Goal: Transaction & Acquisition: Purchase product/service

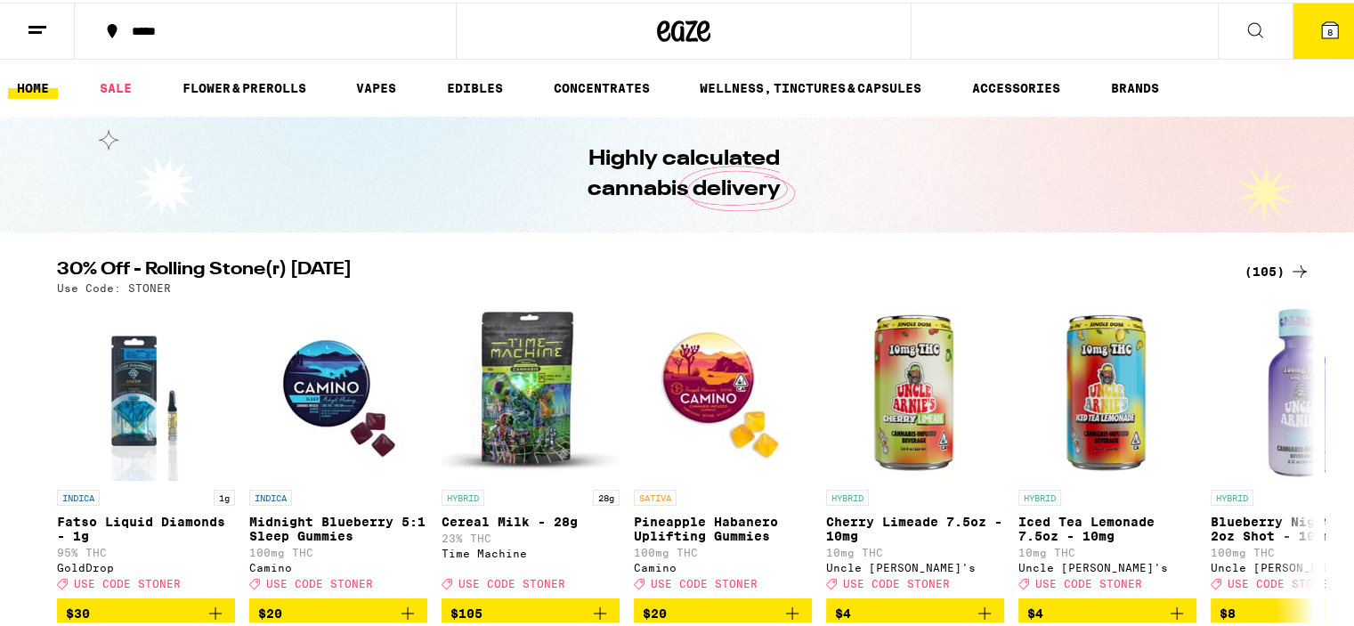
click at [1322, 20] on icon at bounding box center [1330, 28] width 16 height 16
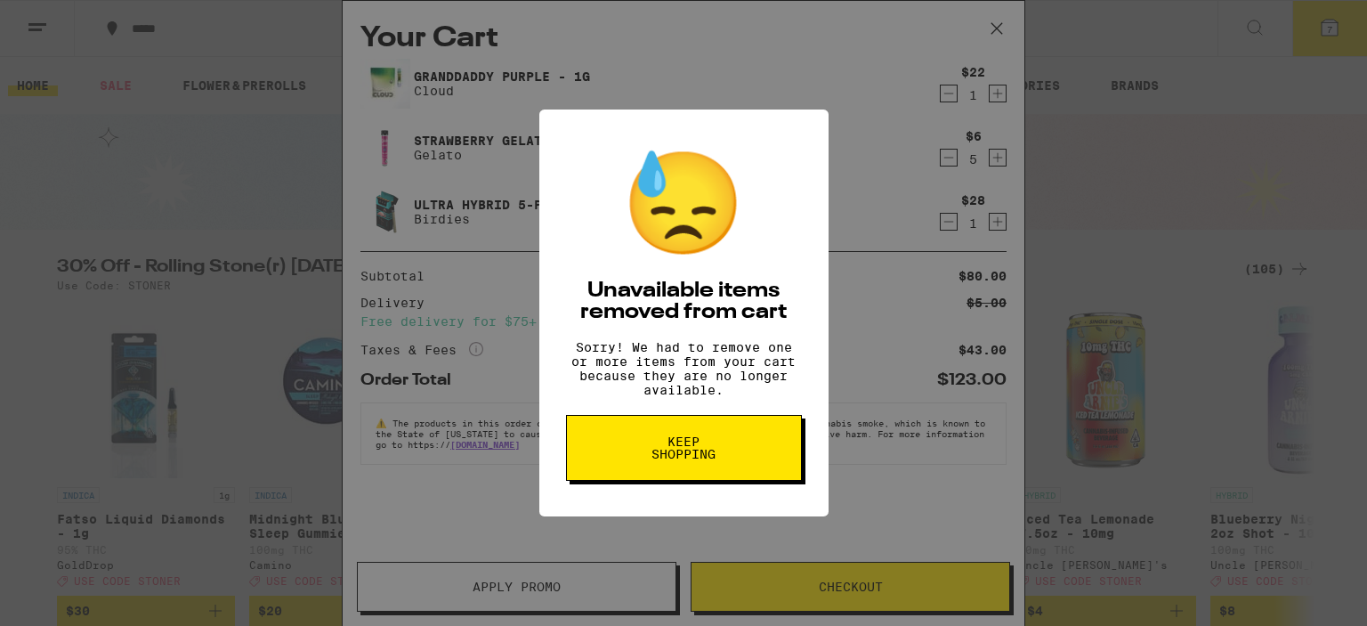
click at [684, 458] on span "Keep Shopping" at bounding box center [684, 447] width 92 height 25
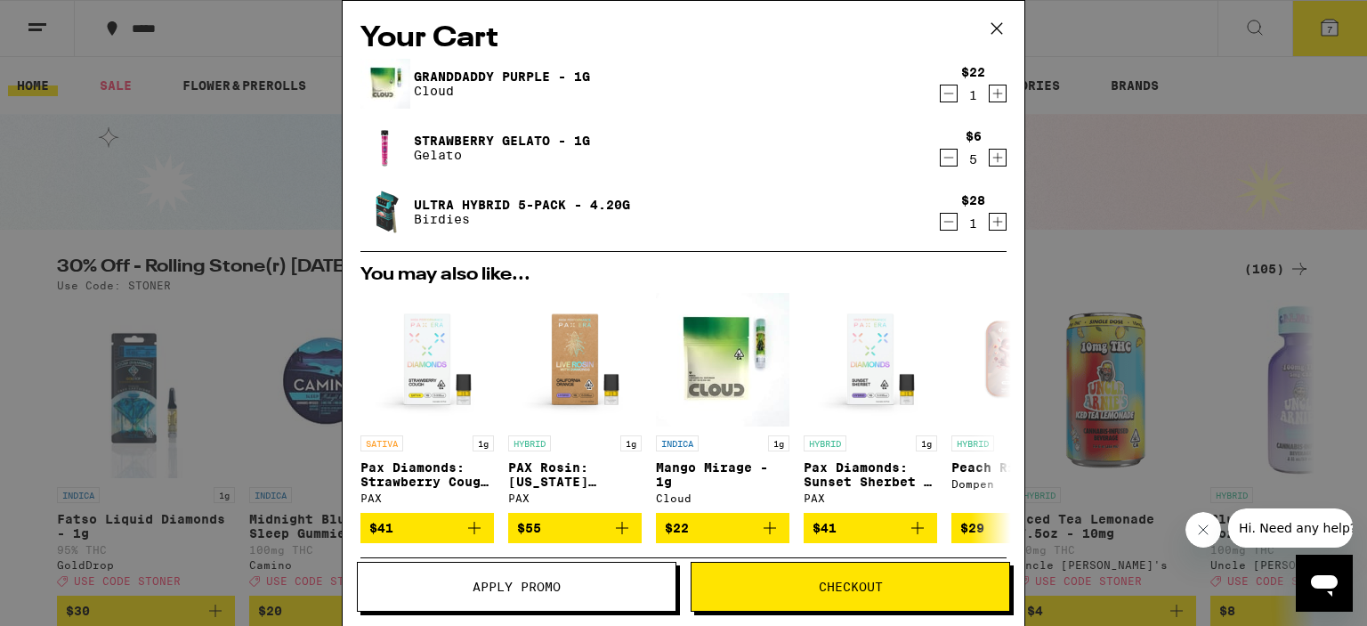
click at [941, 97] on icon "Decrement" at bounding box center [949, 93] width 16 height 21
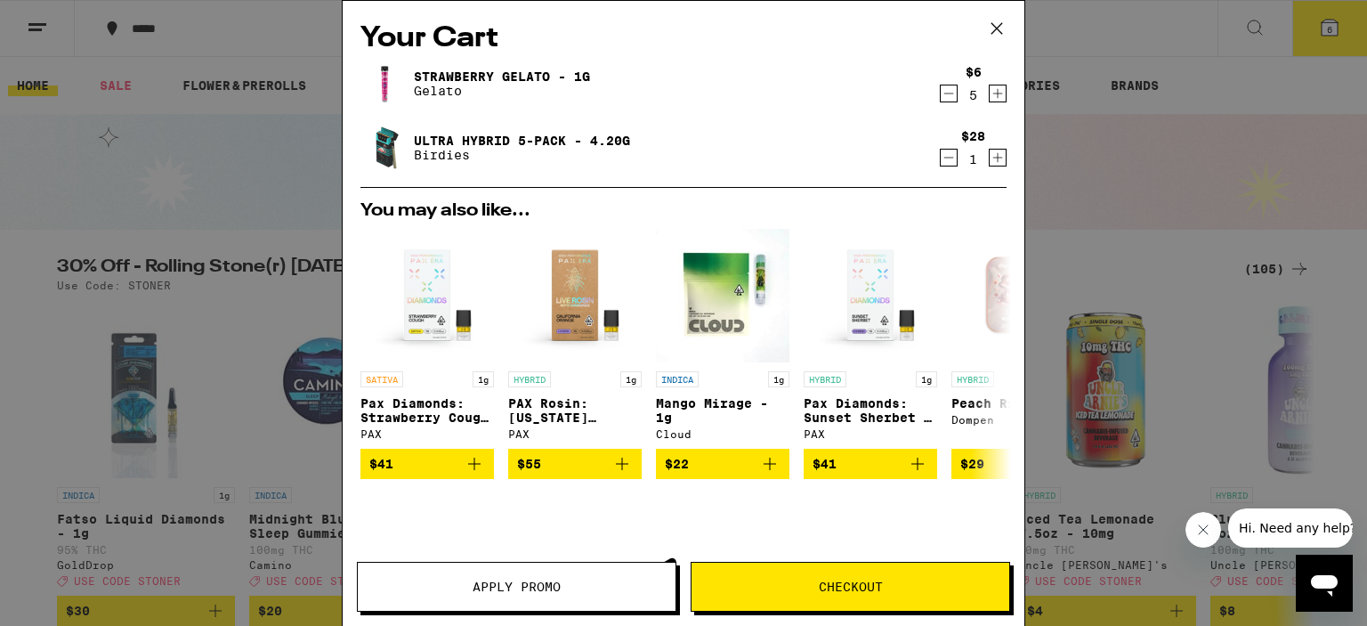
click at [941, 97] on icon "Decrement" at bounding box center [949, 93] width 16 height 21
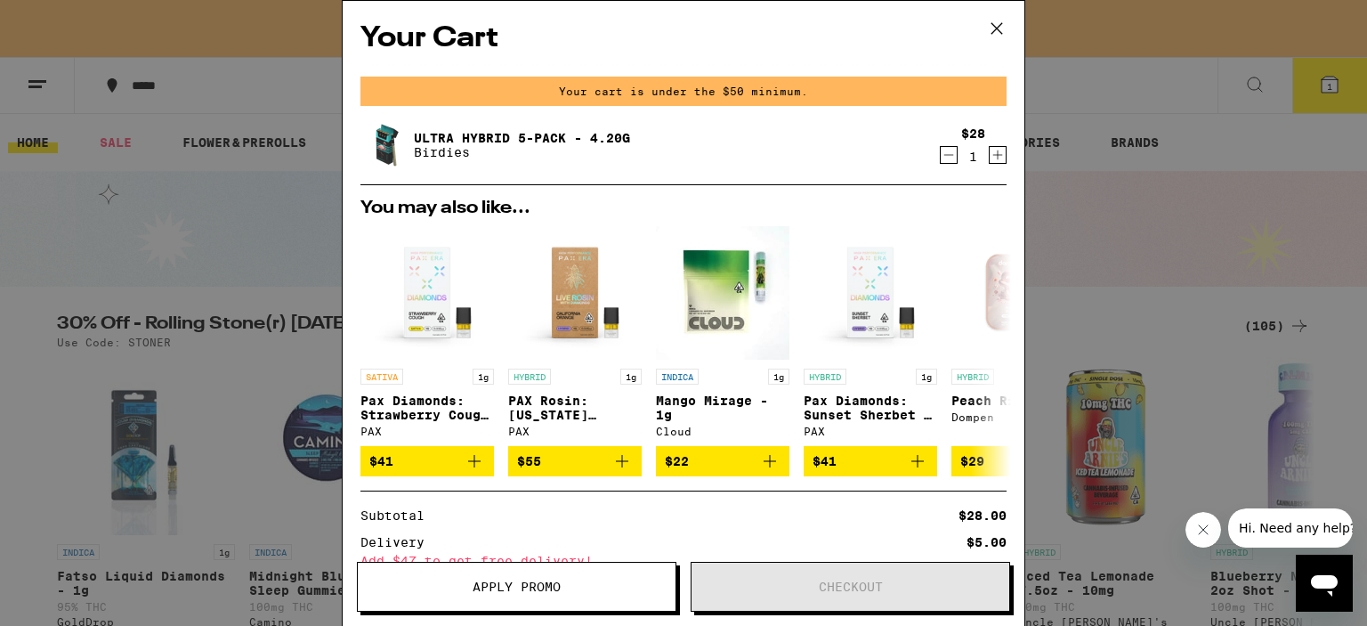
click at [941, 156] on icon "Decrement" at bounding box center [949, 154] width 16 height 21
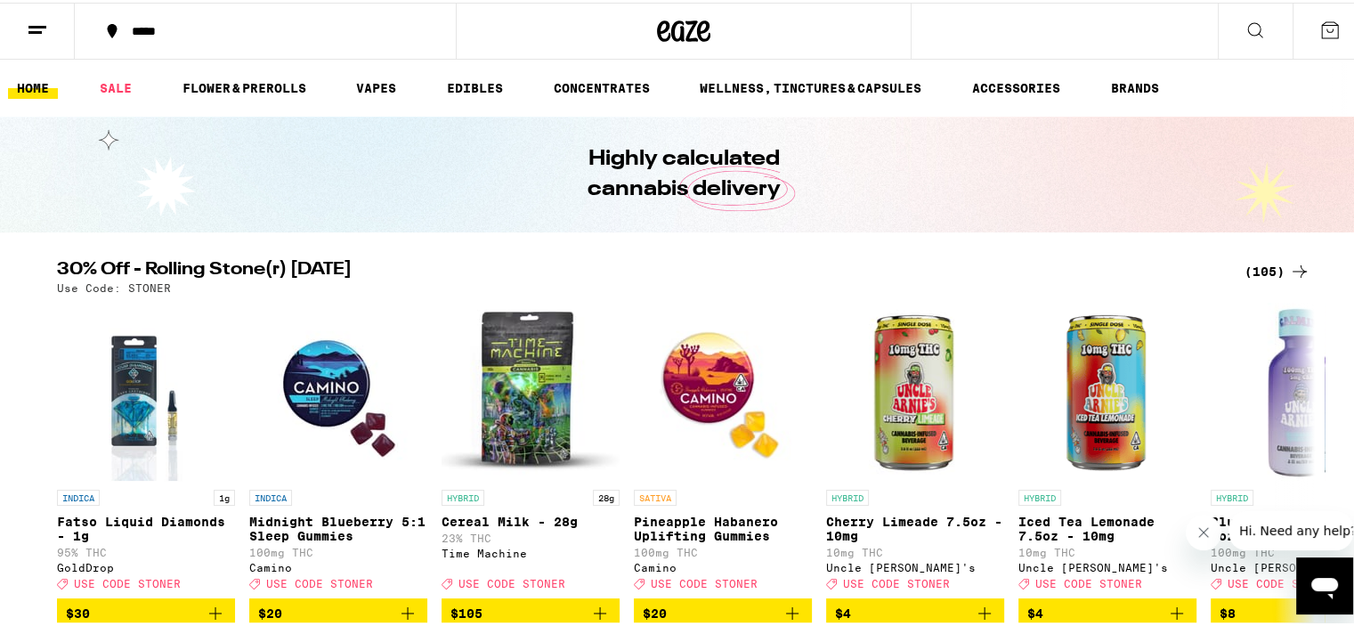
click at [1260, 270] on div "(105)" at bounding box center [1277, 268] width 66 height 21
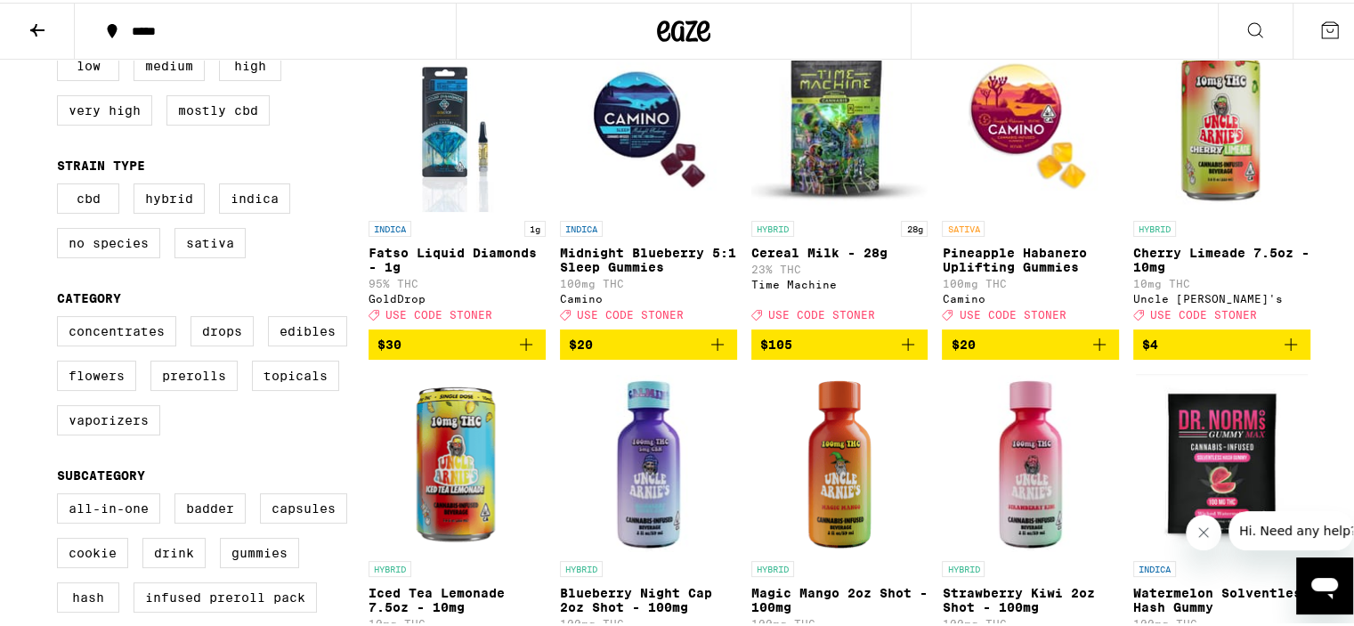
scroll to position [252, 0]
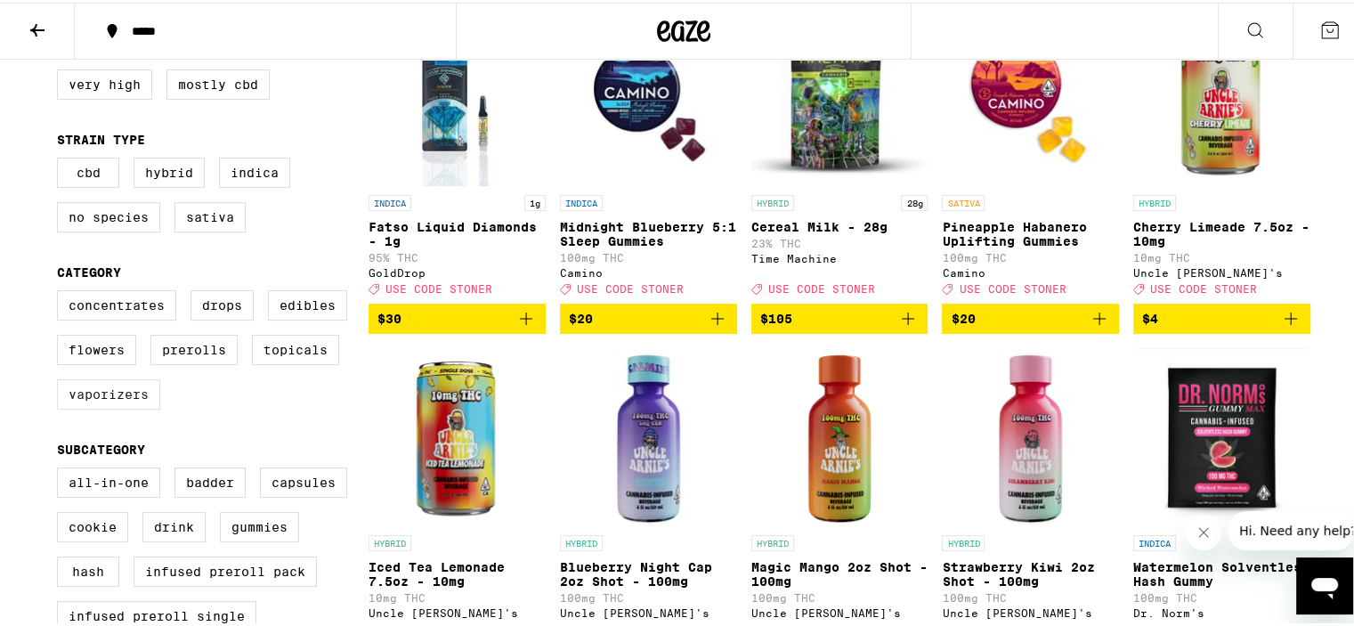
click at [91, 407] on label "Vaporizers" at bounding box center [108, 392] width 103 height 30
click at [61, 291] on input "Vaporizers" at bounding box center [61, 290] width 1 height 1
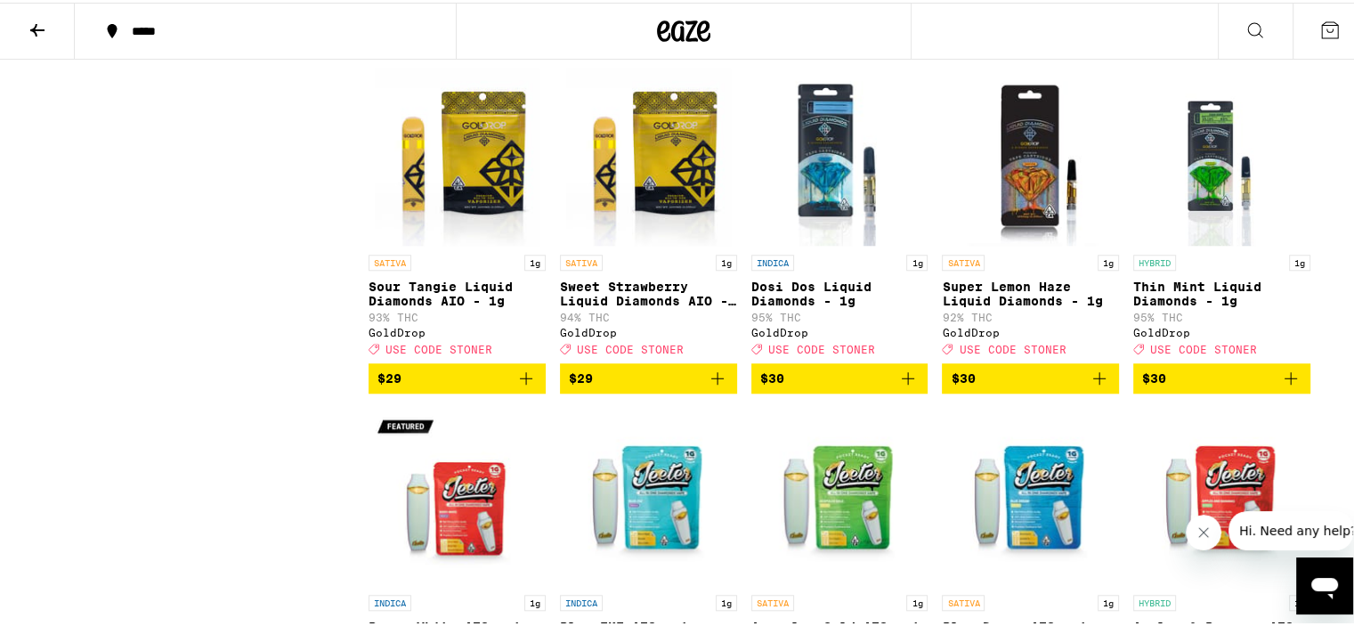
scroll to position [1552, 0]
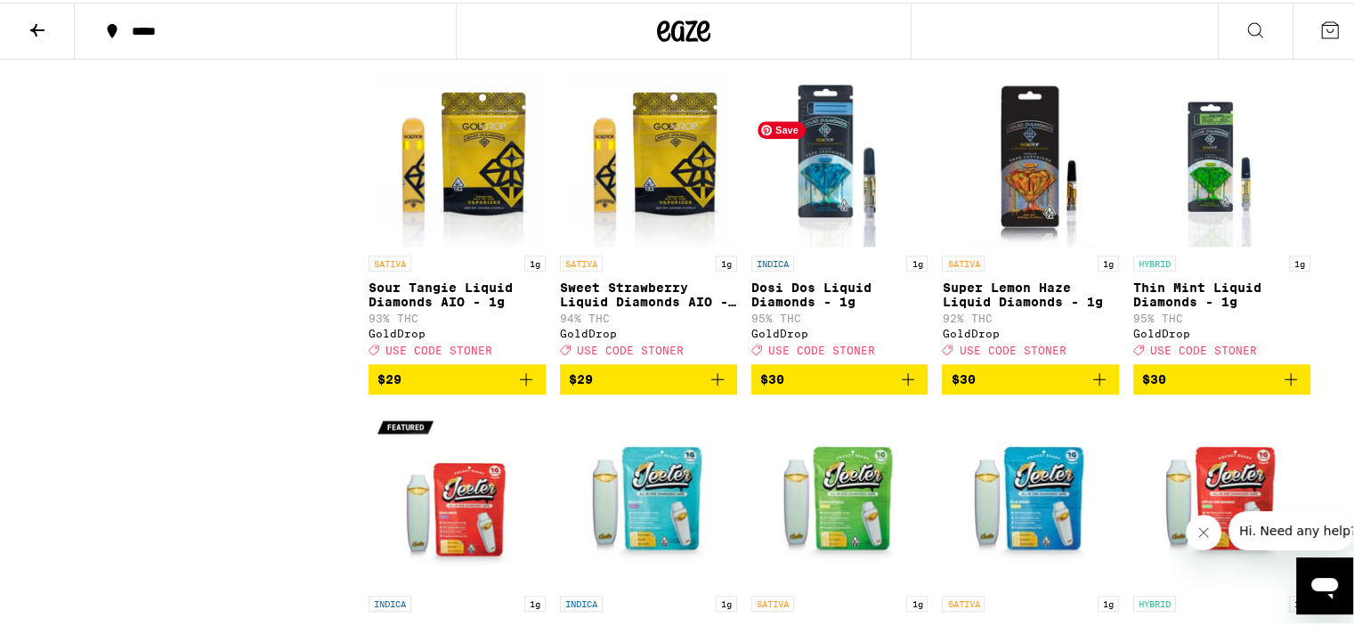
click at [835, 223] on img "Open page for Dosi Dos Liquid Diamonds - 1g from GoldDrop" at bounding box center [839, 155] width 169 height 178
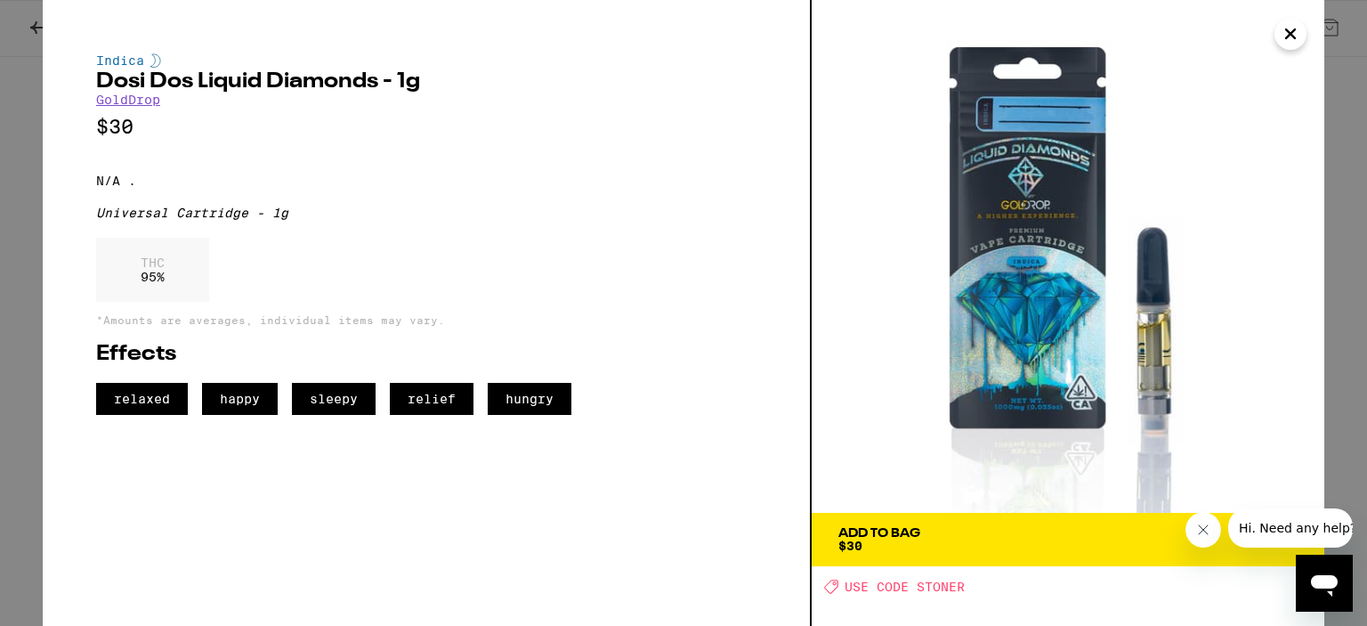
click at [1282, 28] on icon "Close" at bounding box center [1290, 33] width 21 height 27
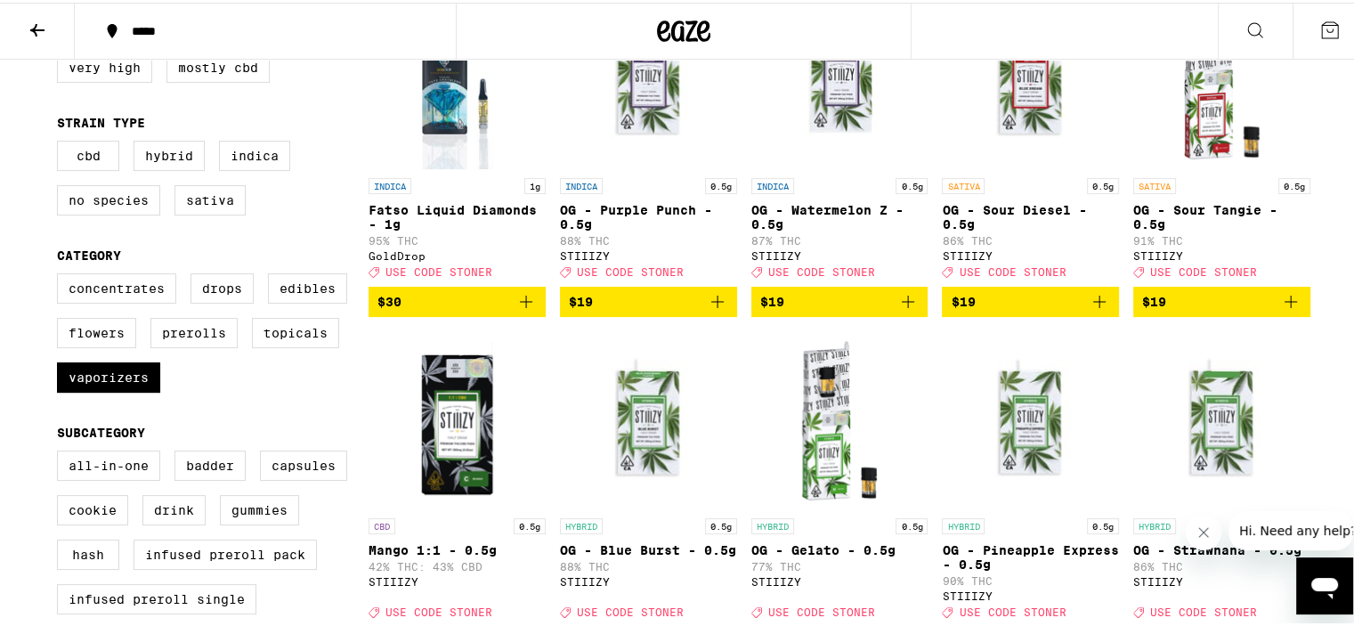
scroll to position [215, 0]
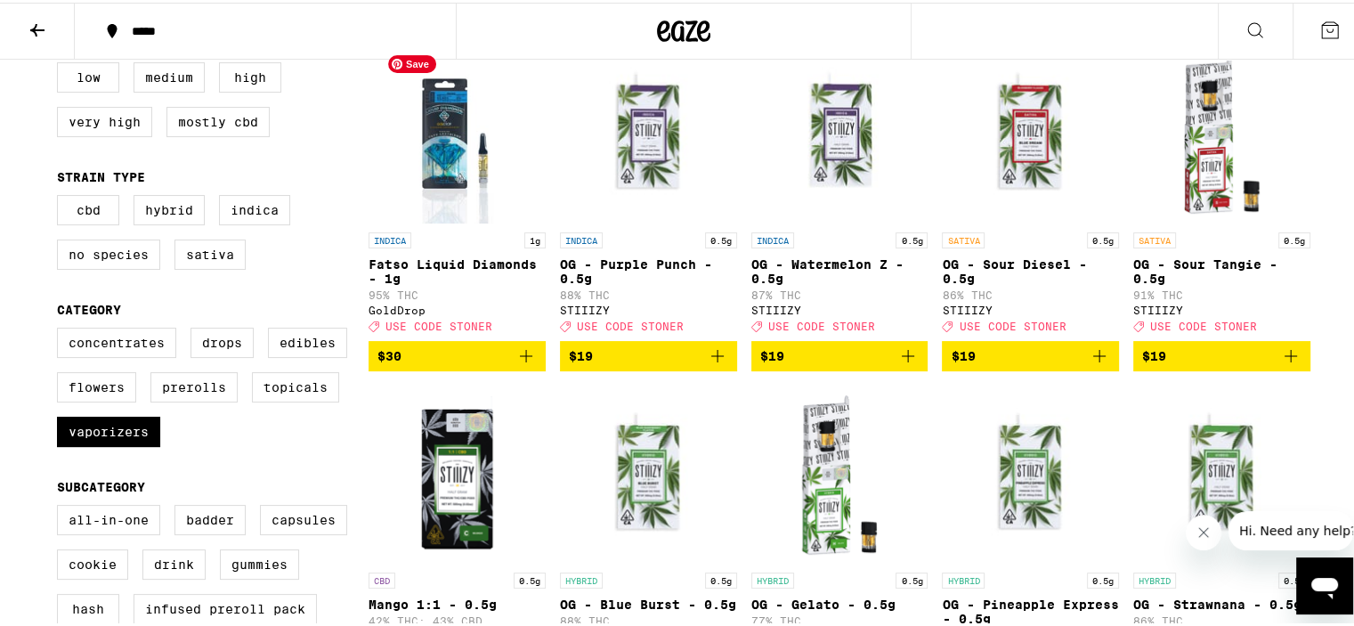
click at [438, 155] on img "Open page for Fatso Liquid Diamonds - 1g from GoldDrop" at bounding box center [456, 132] width 142 height 178
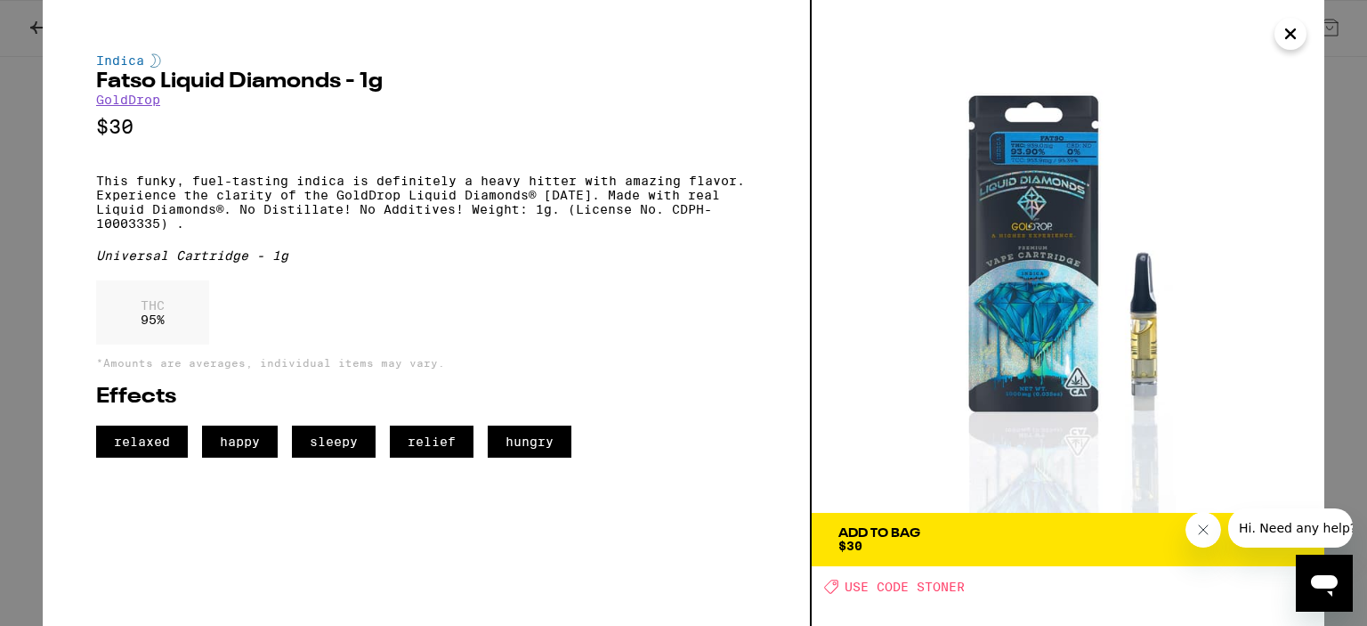
click at [1288, 27] on icon "Close" at bounding box center [1290, 33] width 21 height 27
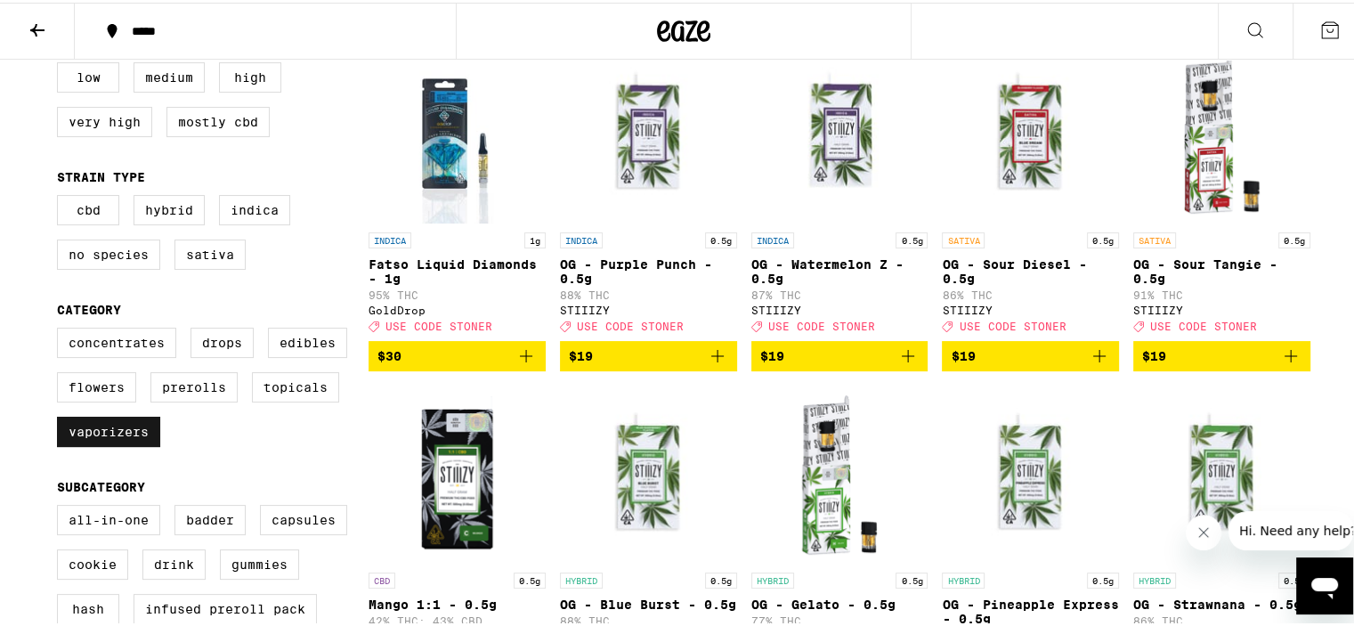
click at [77, 444] on label "Vaporizers" at bounding box center [108, 429] width 103 height 30
click at [61, 328] on input "Vaporizers" at bounding box center [61, 328] width 1 height 1
checkbox input "false"
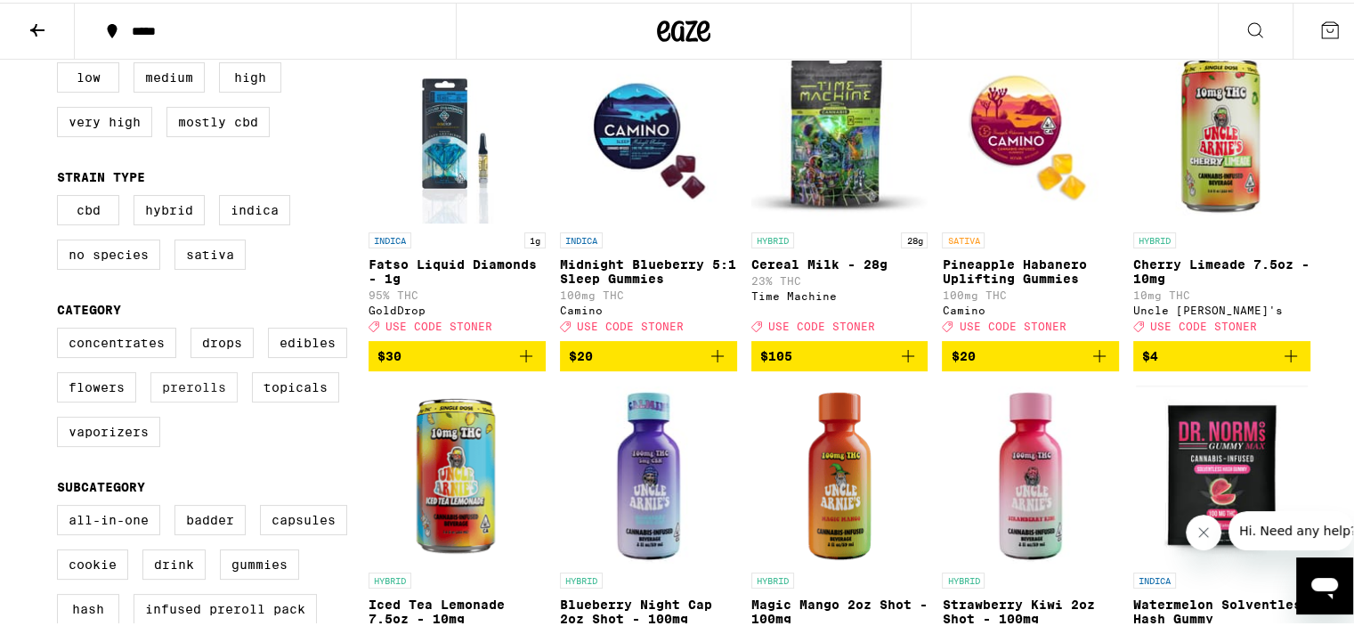
click at [193, 394] on label "Prerolls" at bounding box center [193, 384] width 87 height 30
click at [61, 328] on input "Prerolls" at bounding box center [61, 328] width 1 height 1
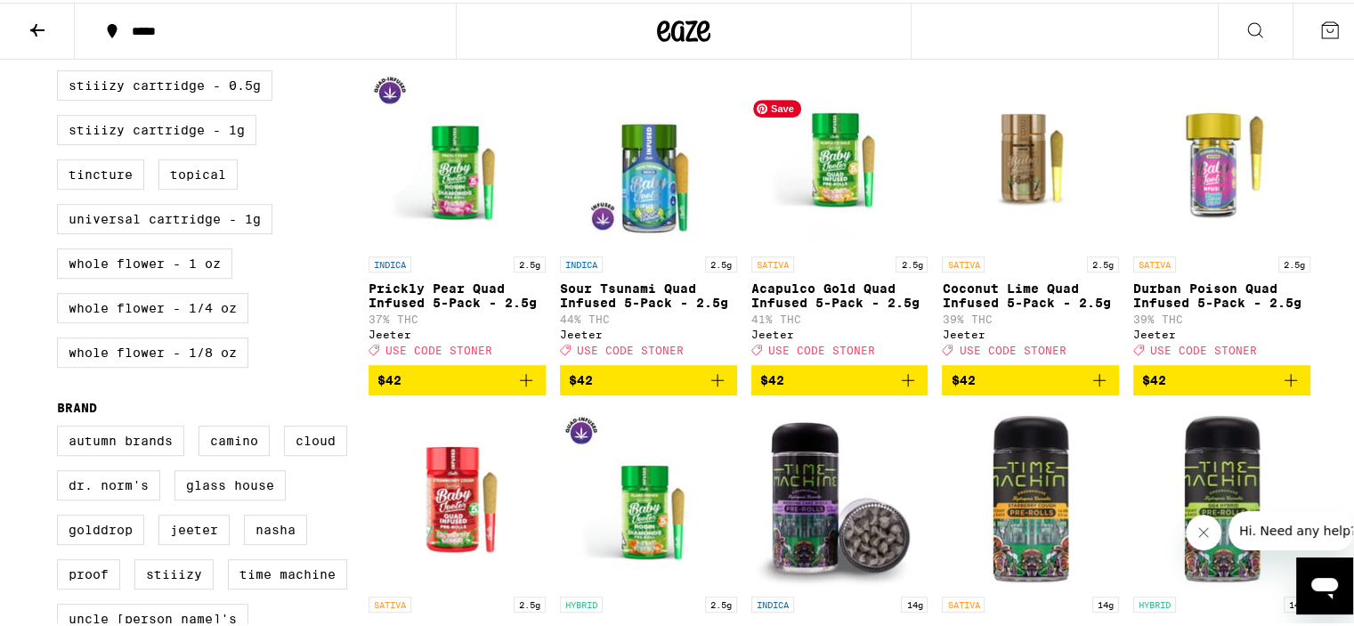
scroll to position [871, 0]
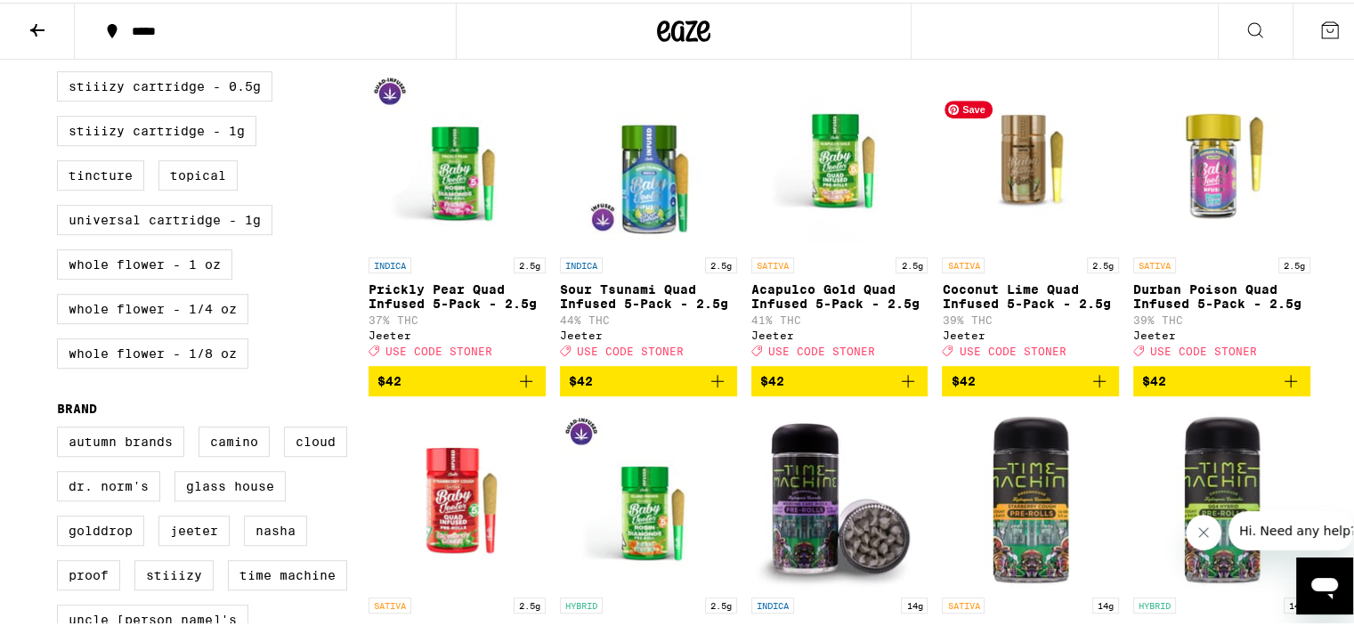
click at [1001, 189] on img "Open page for Coconut Lime Quad Infused 5-Pack - 2.5g from Jeeter" at bounding box center [1030, 157] width 177 height 178
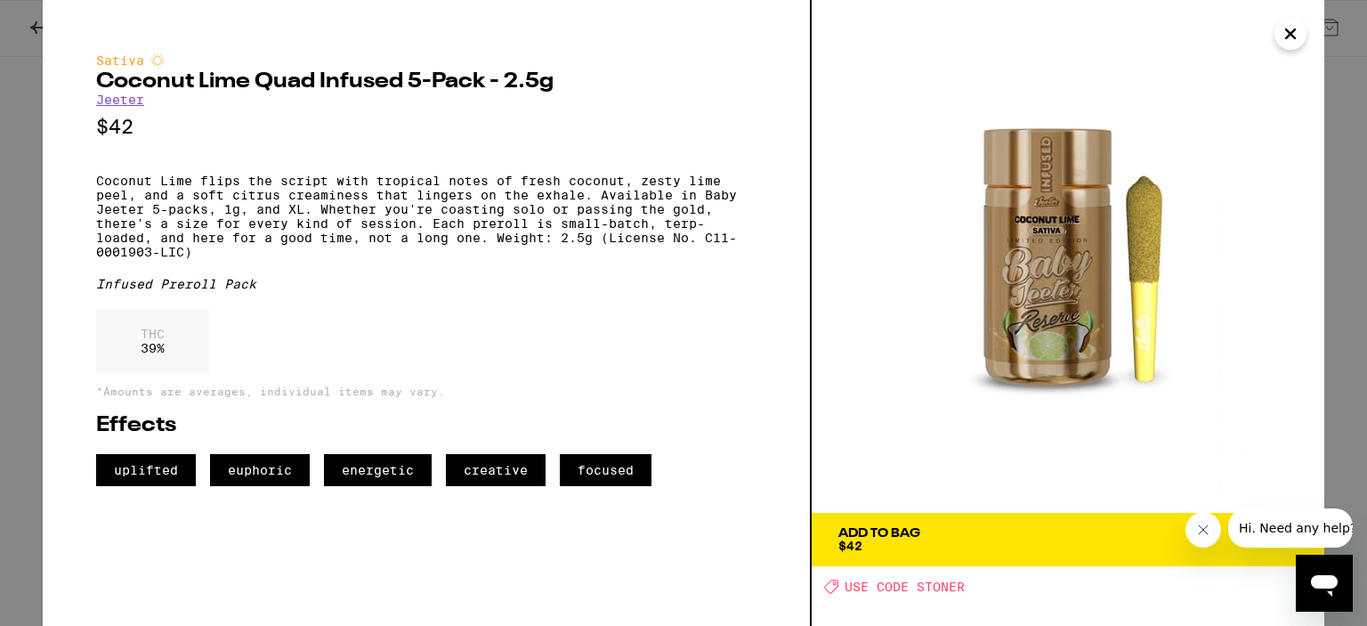
click at [1293, 35] on icon "Close" at bounding box center [1290, 33] width 21 height 27
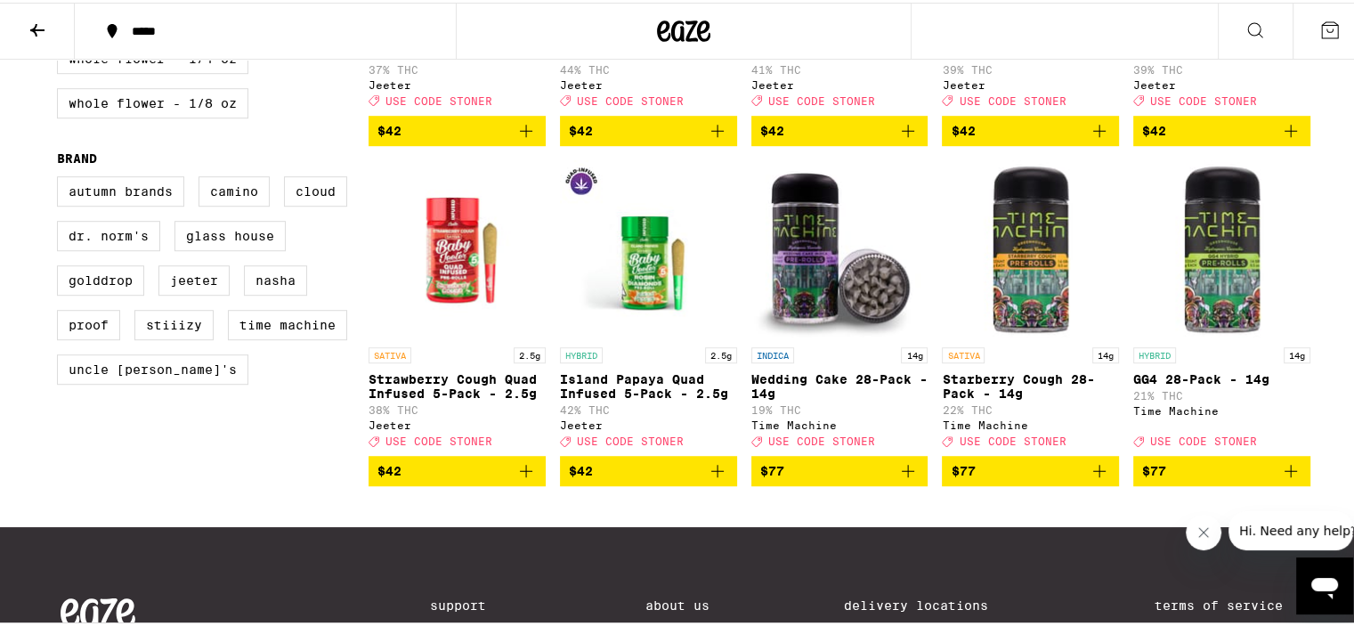
scroll to position [1127, 0]
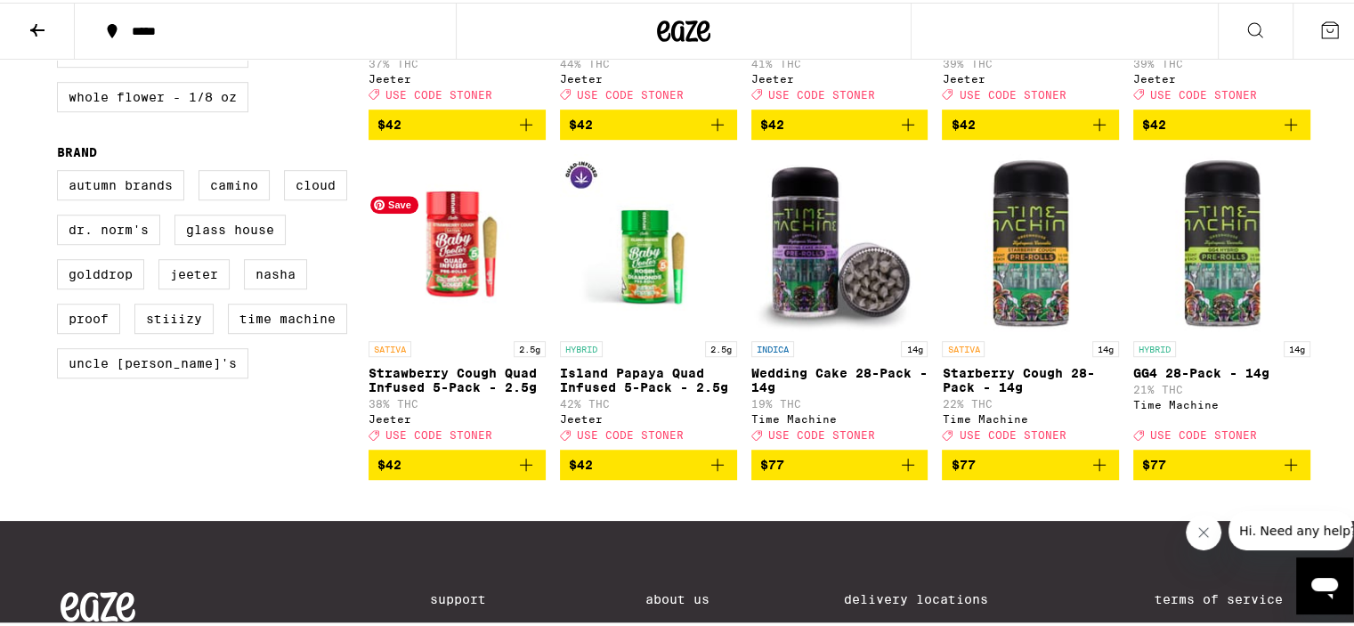
click at [450, 284] on img "Open page for Strawberry Cough Quad Infused 5-Pack - 2.5g from Jeeter" at bounding box center [457, 240] width 177 height 178
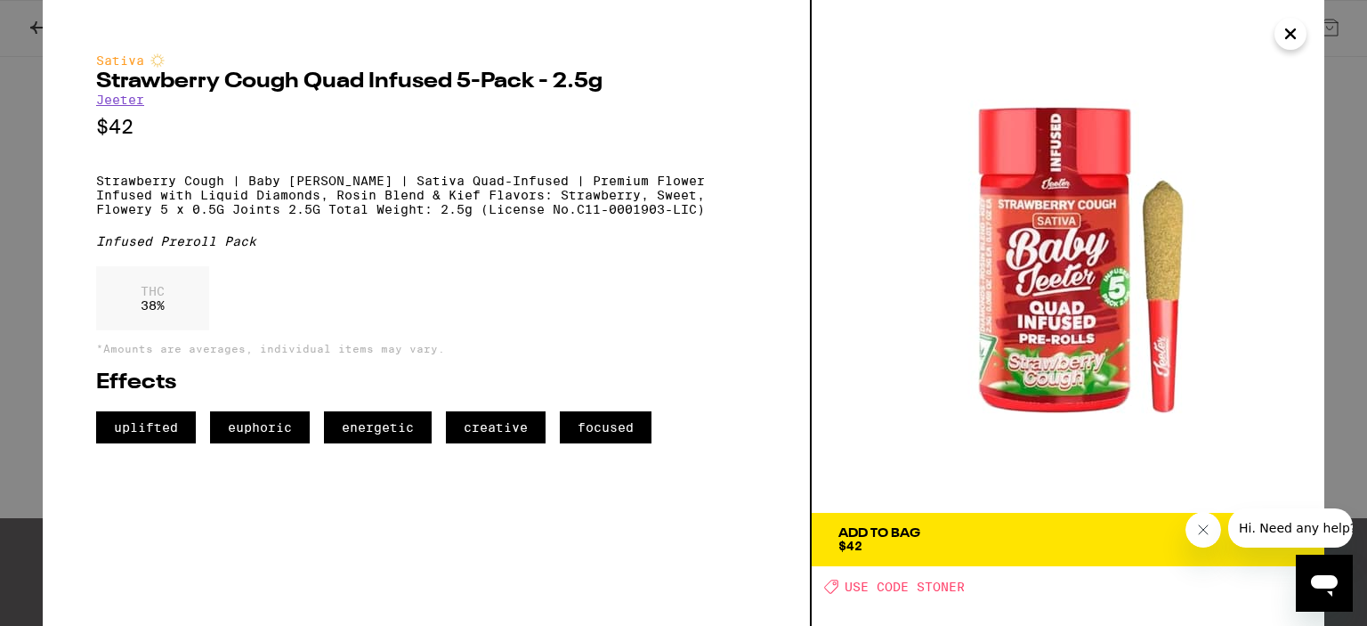
click at [1296, 27] on icon "Close" at bounding box center [1290, 33] width 21 height 27
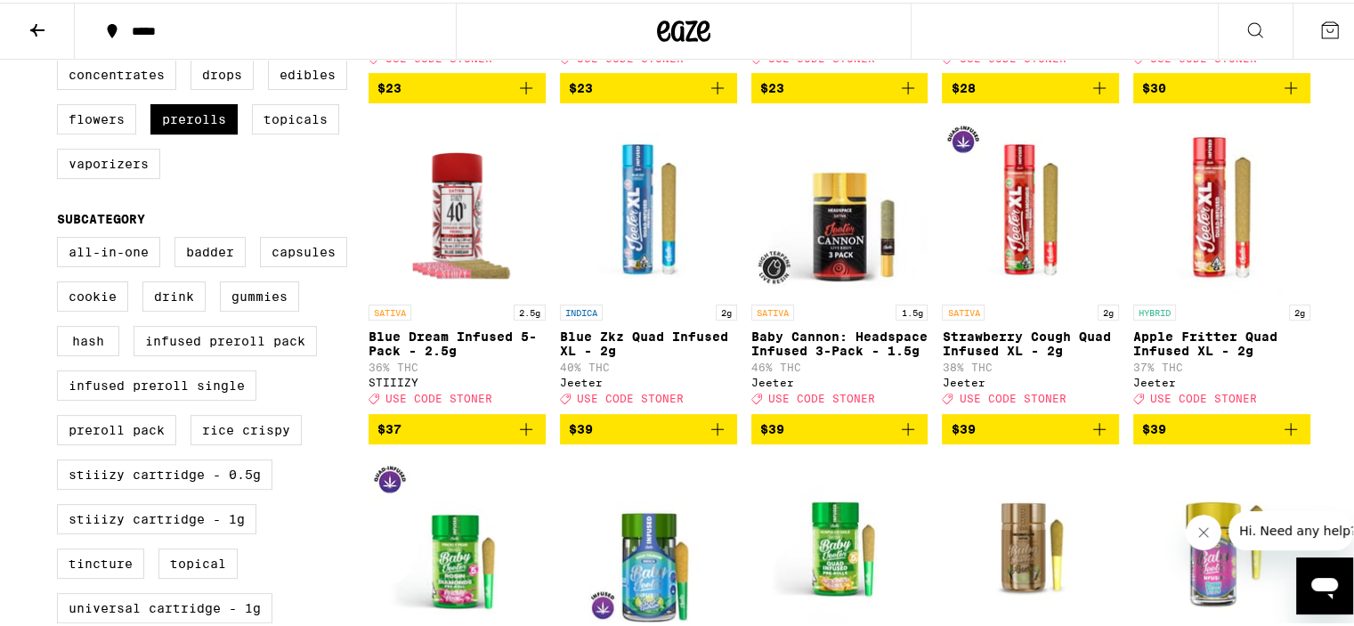
scroll to position [482, 0]
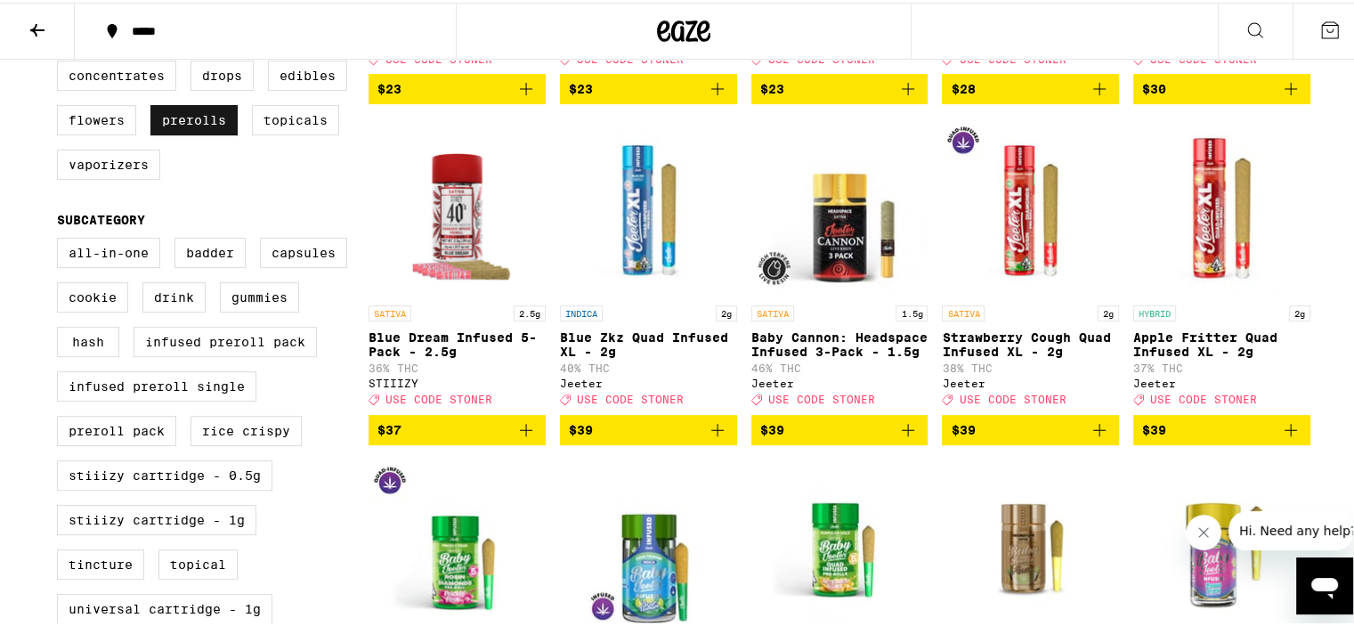
click at [171, 120] on label "Prerolls" at bounding box center [193, 117] width 87 height 30
click at [61, 61] on input "Prerolls" at bounding box center [61, 61] width 1 height 1
checkbox input "false"
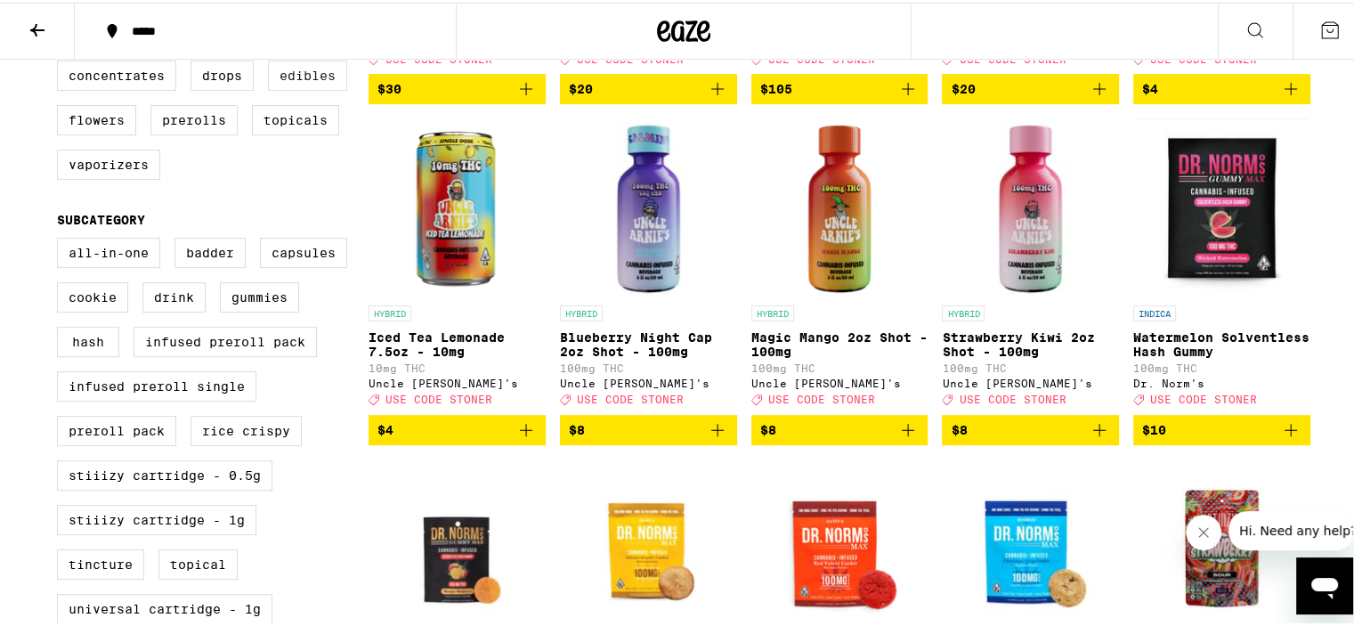
click at [310, 83] on label "Edibles" at bounding box center [307, 73] width 79 height 30
click at [61, 61] on input "Edibles" at bounding box center [61, 61] width 1 height 1
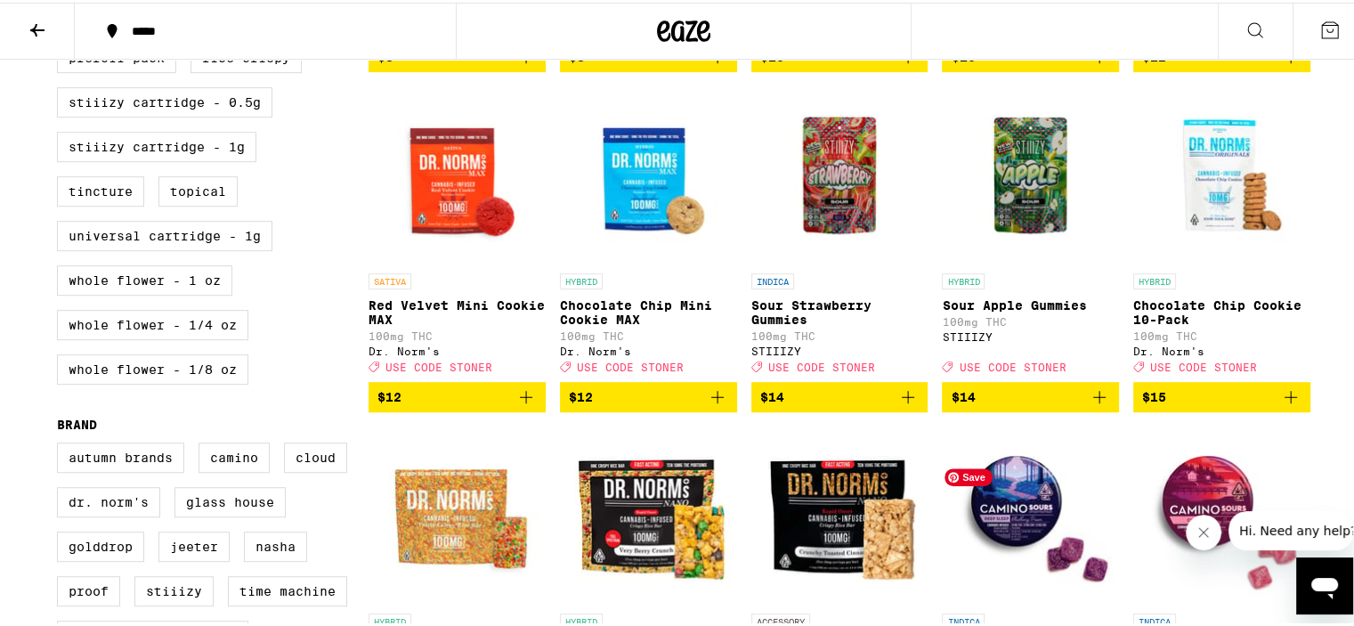
scroll to position [855, 0]
click at [820, 206] on img "Open page for Sour Strawberry Gummies from STIIIZY" at bounding box center [839, 173] width 177 height 178
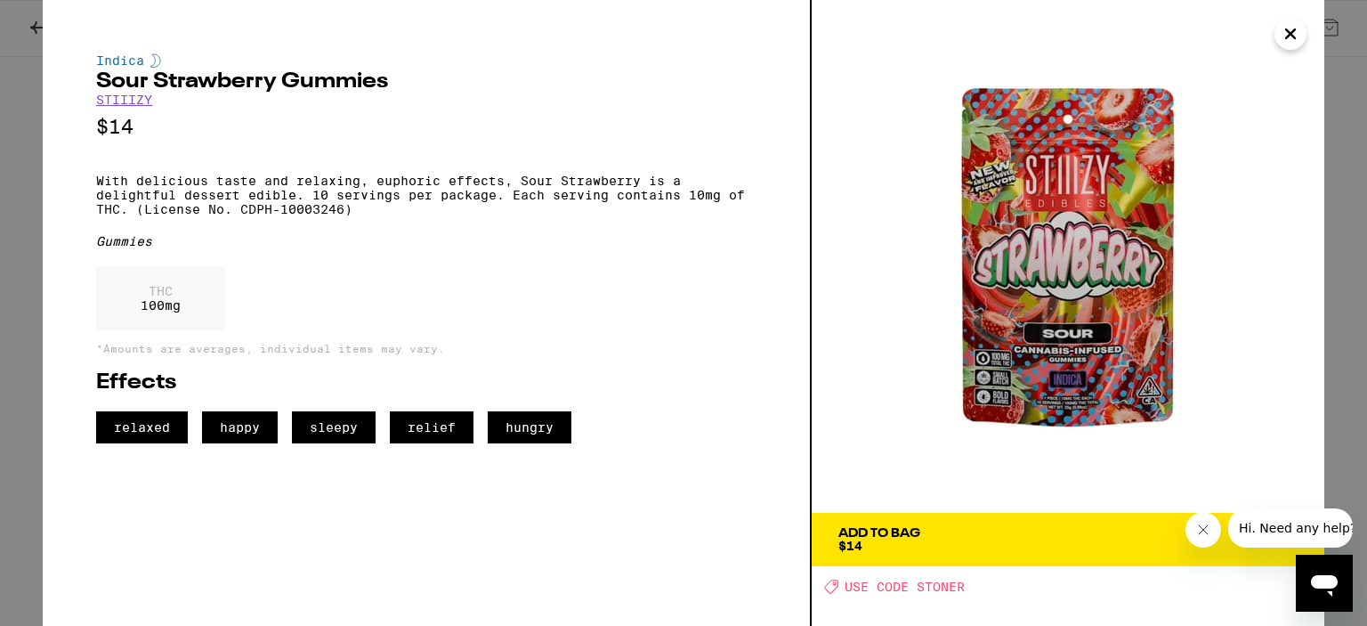
click at [5, 112] on div "Indica Sour Strawberry Gummies STIIIZY $14 With delicious taste and relaxing, e…" at bounding box center [683, 313] width 1367 height 626
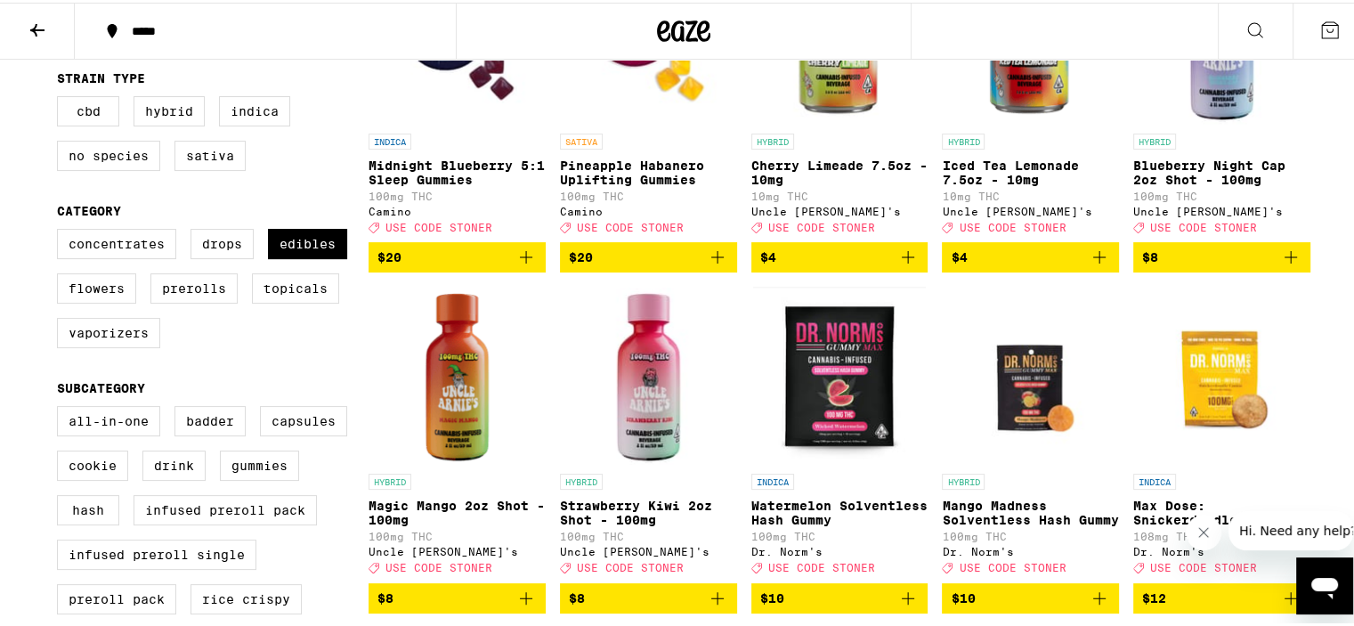
scroll to position [312, 0]
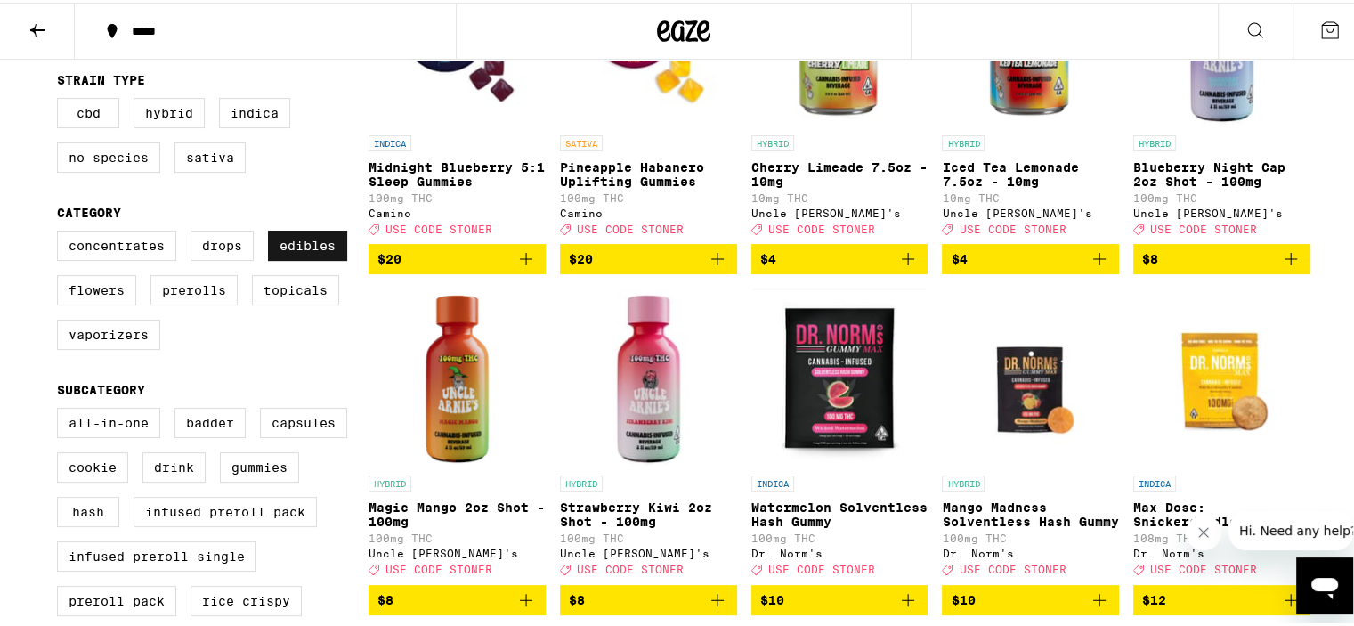
click at [292, 253] on label "Edibles" at bounding box center [307, 243] width 79 height 30
click at [61, 231] on input "Edibles" at bounding box center [61, 231] width 1 height 1
checkbox input "false"
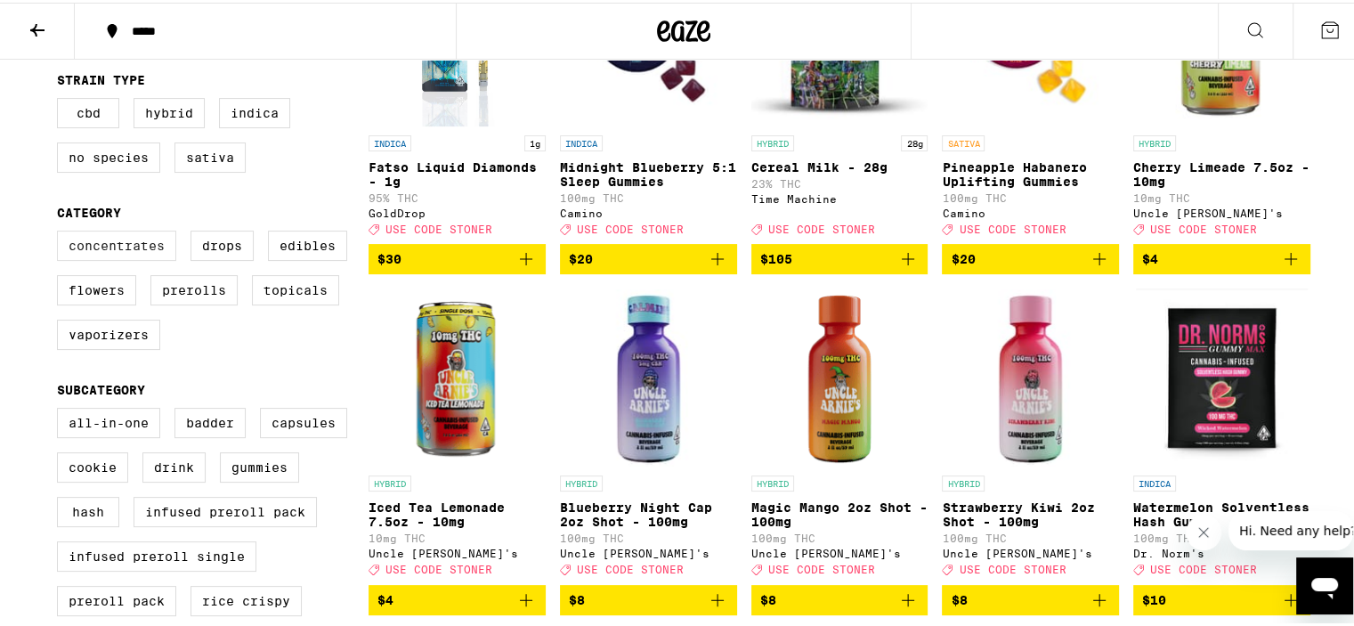
click at [87, 248] on label "Concentrates" at bounding box center [116, 243] width 119 height 30
click at [61, 231] on input "Concentrates" at bounding box center [61, 231] width 1 height 1
checkbox input "true"
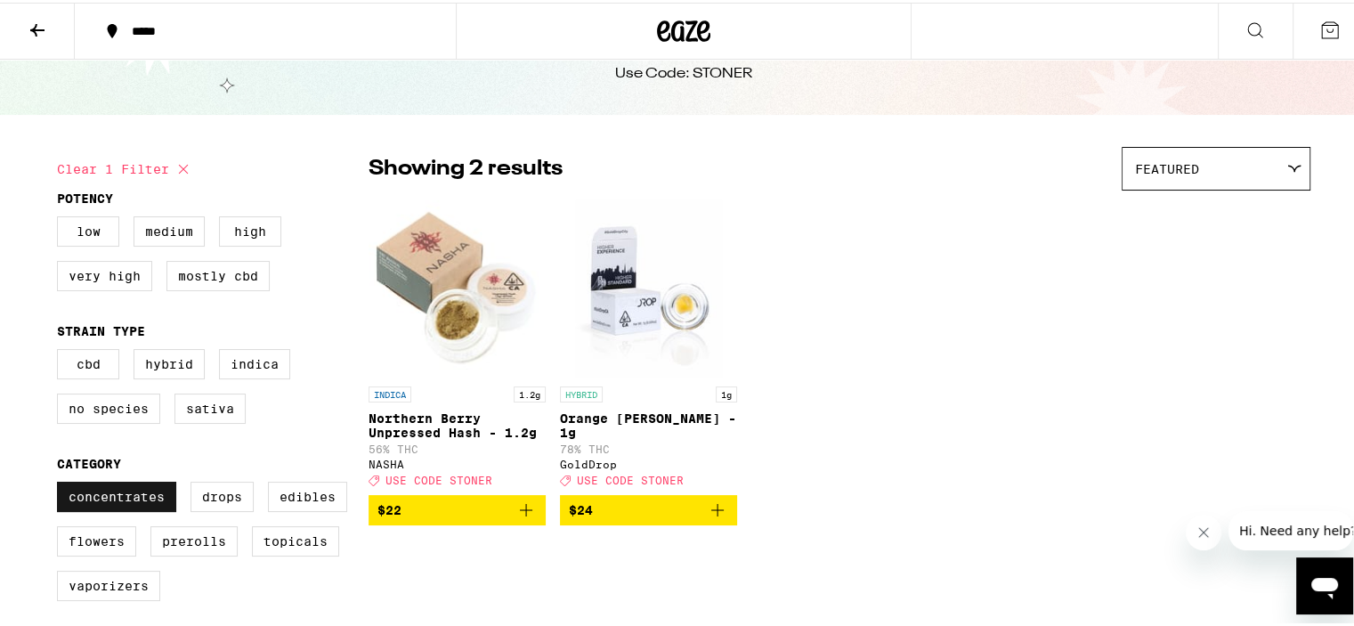
scroll to position [2, 0]
